Goal: Transaction & Acquisition: Download file/media

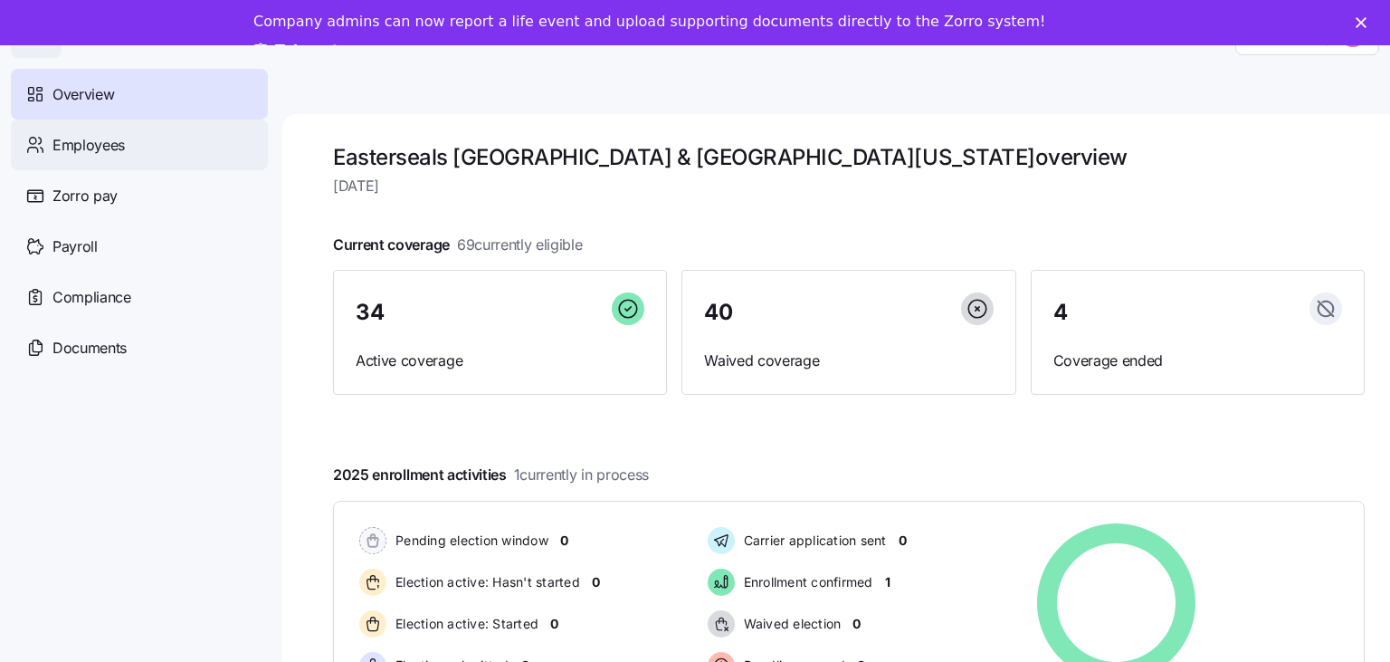
click at [74, 154] on span "Employees" at bounding box center [88, 145] width 72 height 23
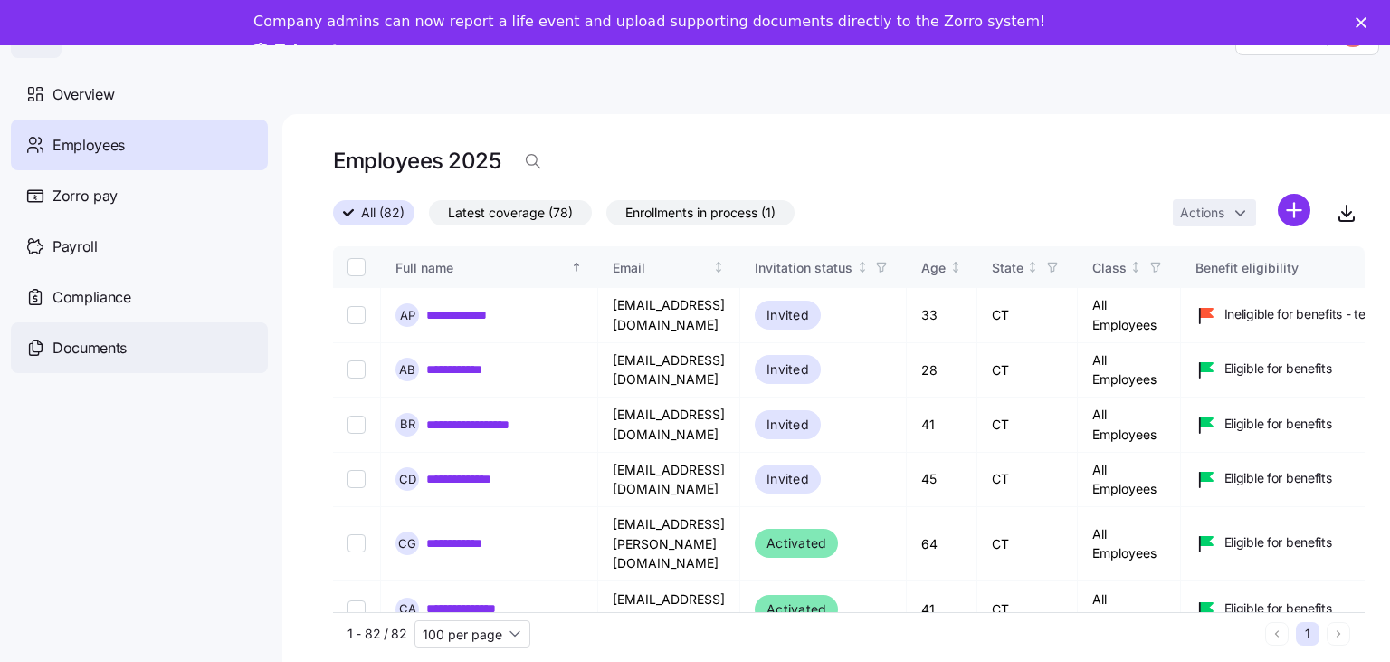
click at [95, 362] on div "Documents" at bounding box center [139, 347] width 257 height 51
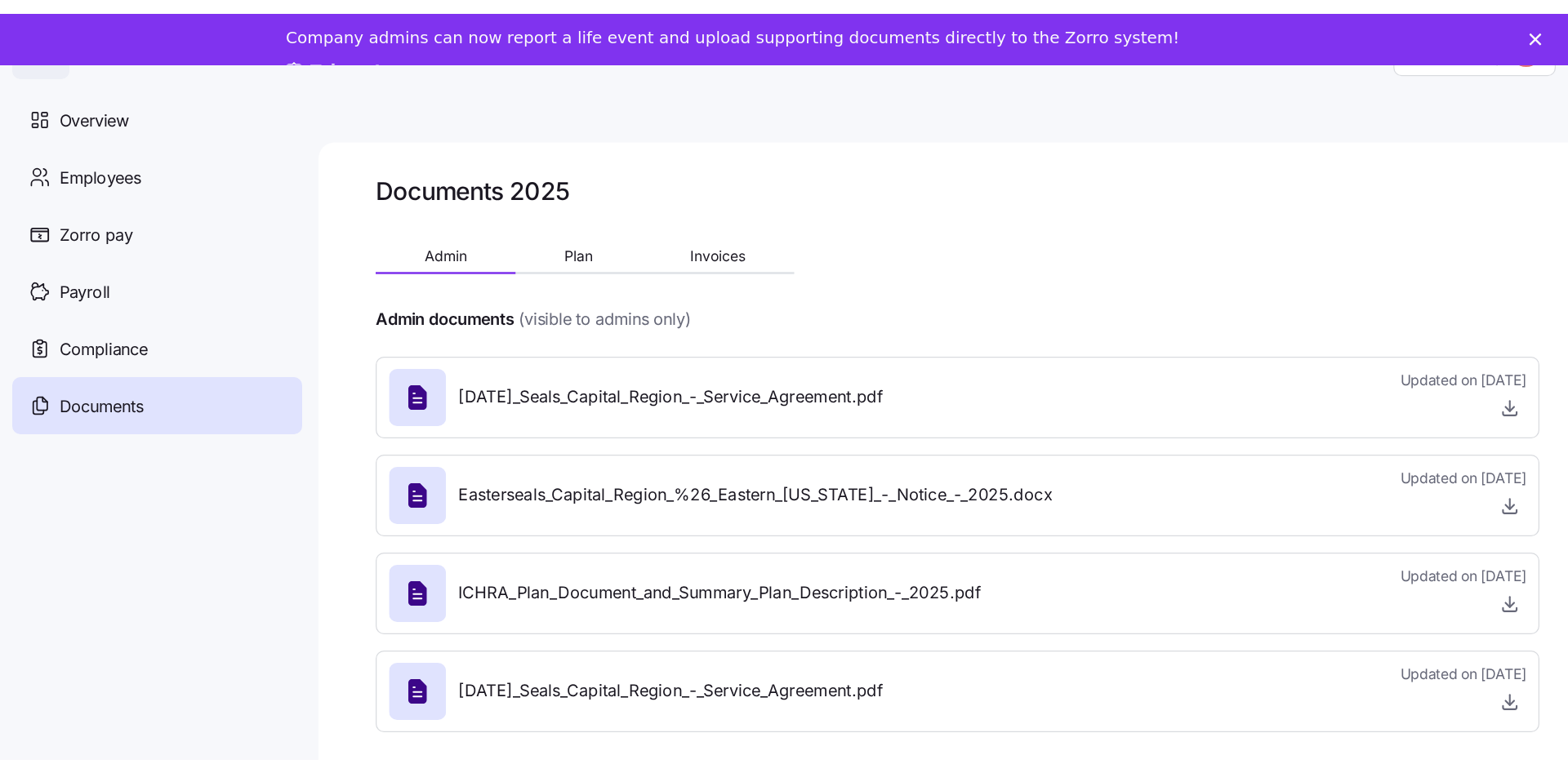
scroll to position [40, 0]
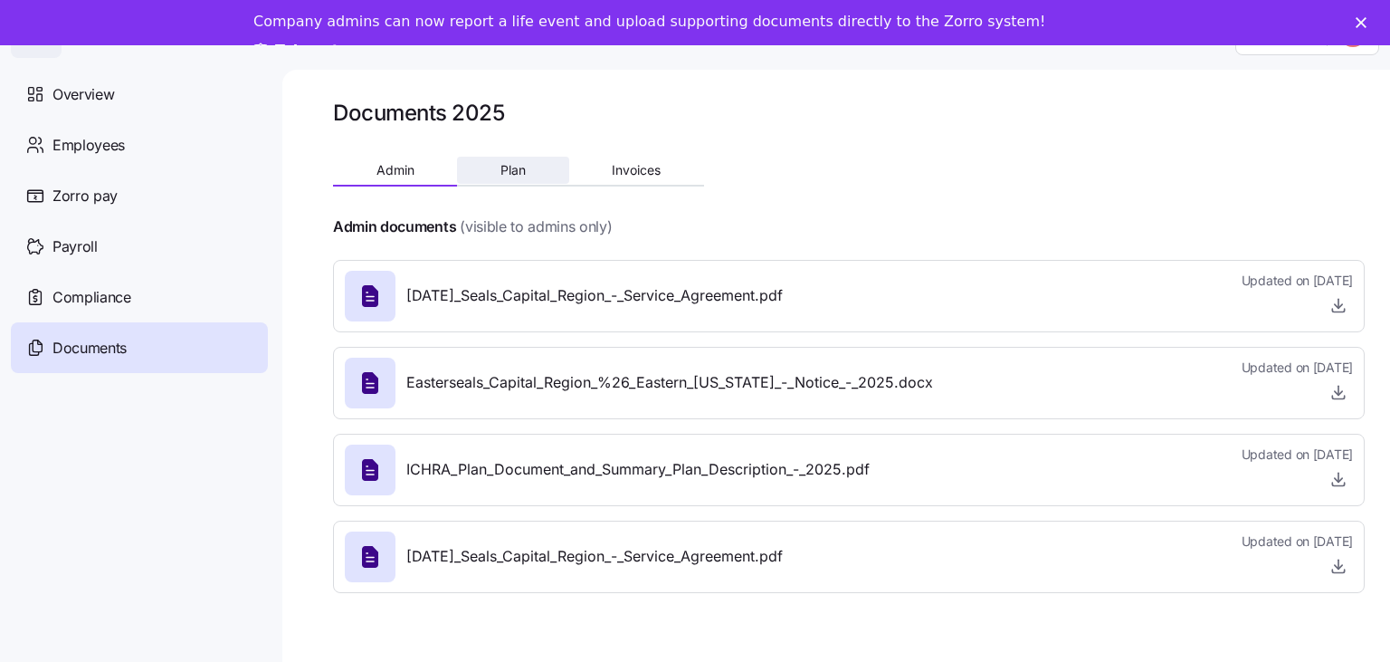
click at [518, 169] on span "Plan" at bounding box center [513, 170] width 25 height 13
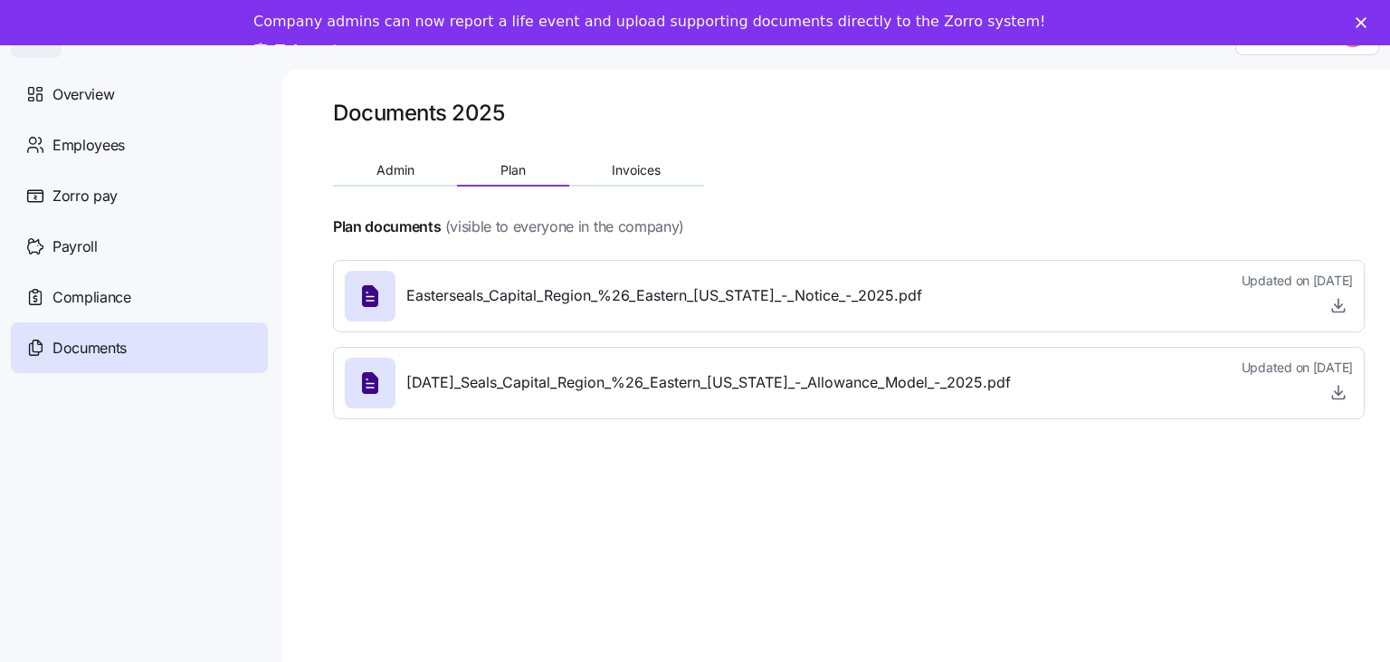
click at [603, 391] on span "[DATE]_Seals_Capital_Region_%26_Eastern_[US_STATE]_-_Allowance_Model_-_2025.pdf" at bounding box center [708, 382] width 605 height 23
click at [374, 386] on icon at bounding box center [370, 383] width 16 height 22
click at [1346, 400] on span "button" at bounding box center [1338, 391] width 27 height 27
click at [1341, 393] on icon "button" at bounding box center [1339, 392] width 18 height 18
